Goal: Transaction & Acquisition: Purchase product/service

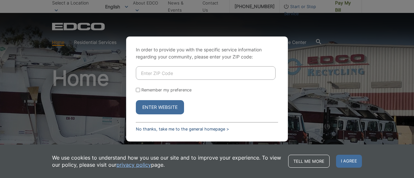
click at [159, 129] on link "No thanks, take me to the general homepage >" at bounding box center [182, 129] width 93 height 5
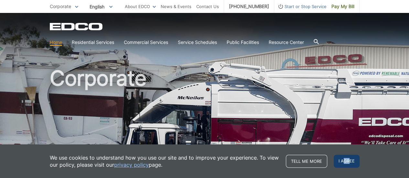
drag, startPoint x: 345, startPoint y: 161, endPoint x: 349, endPoint y: 166, distance: 6.2
click at [349, 166] on span "I agree" at bounding box center [347, 161] width 26 height 13
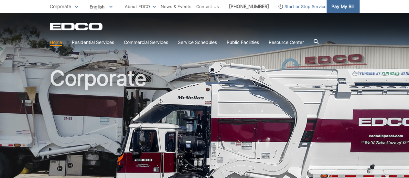
click at [337, 6] on span "Pay My Bill" at bounding box center [343, 6] width 23 height 7
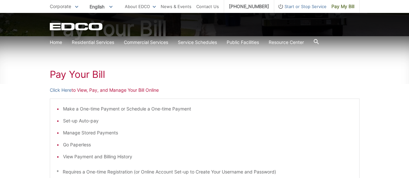
scroll to position [97, 0]
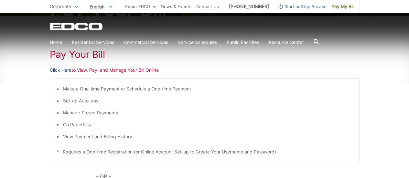
click at [65, 71] on link "Click Here" at bounding box center [61, 70] width 22 height 7
